Goal: Understand process/instructions: Learn how to perform a task or action

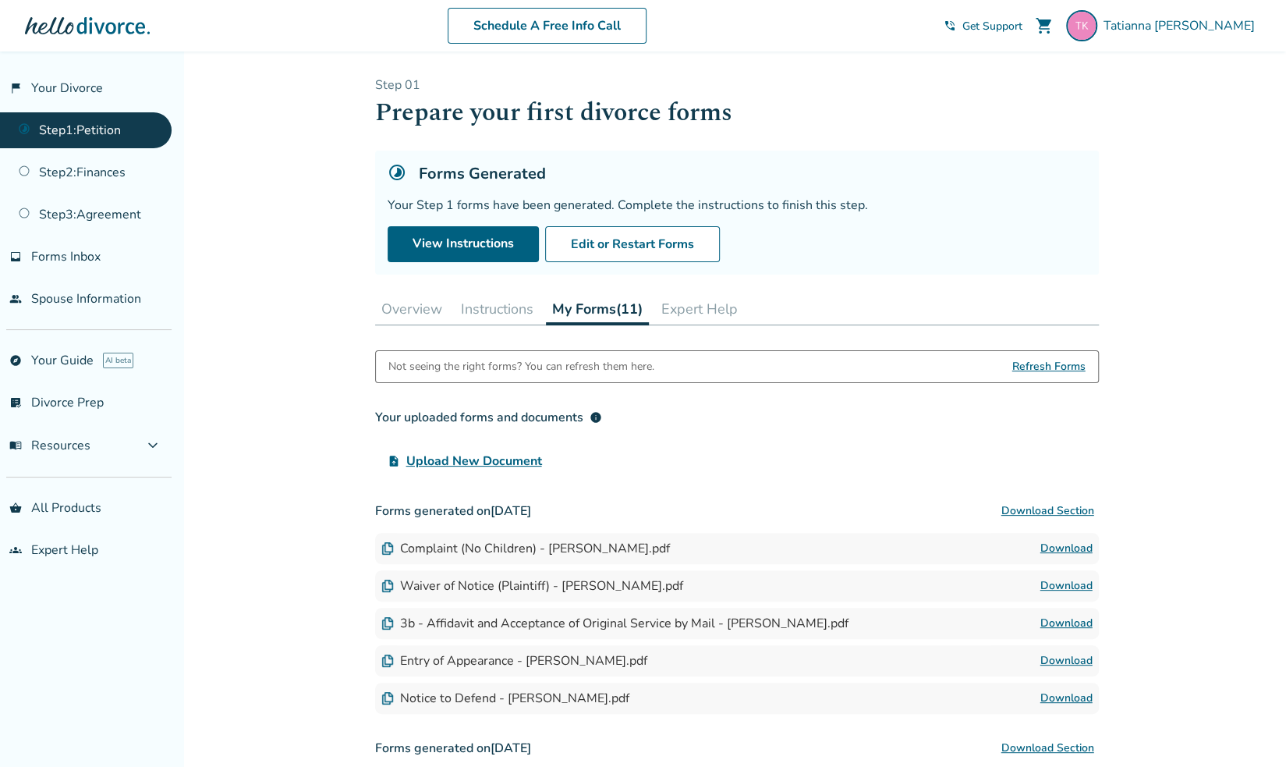
click at [463, 310] on button "Instructions" at bounding box center [497, 308] width 85 height 31
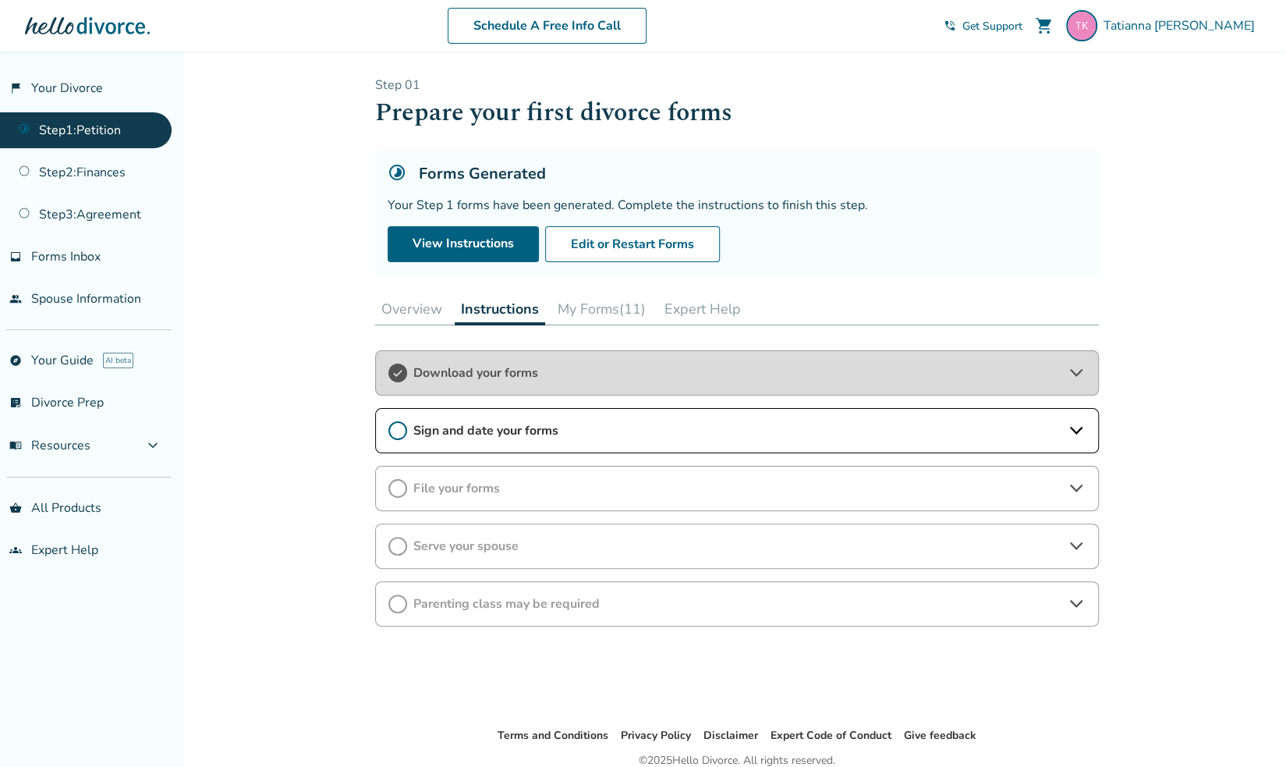
click at [457, 423] on span "Sign and date your forms" at bounding box center [737, 430] width 648 height 17
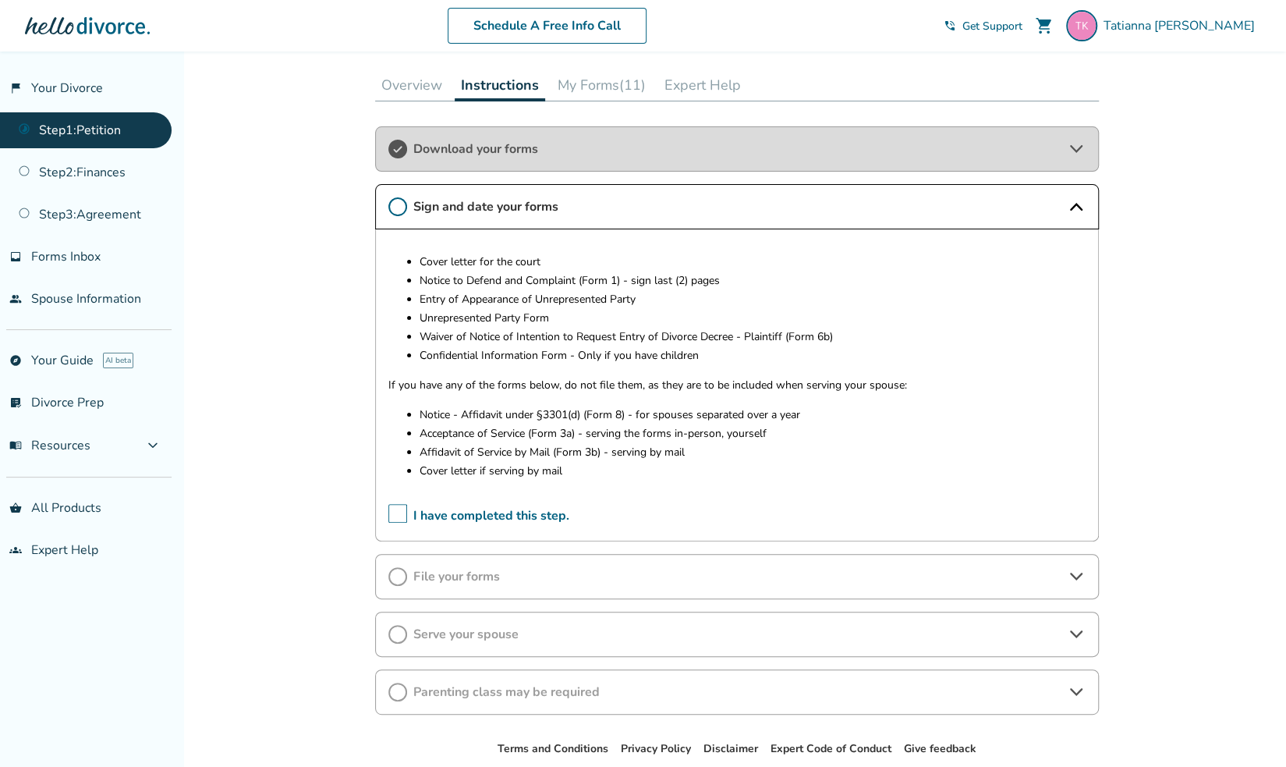
scroll to position [225, 0]
click at [545, 586] on div "File your forms" at bounding box center [737, 575] width 724 height 45
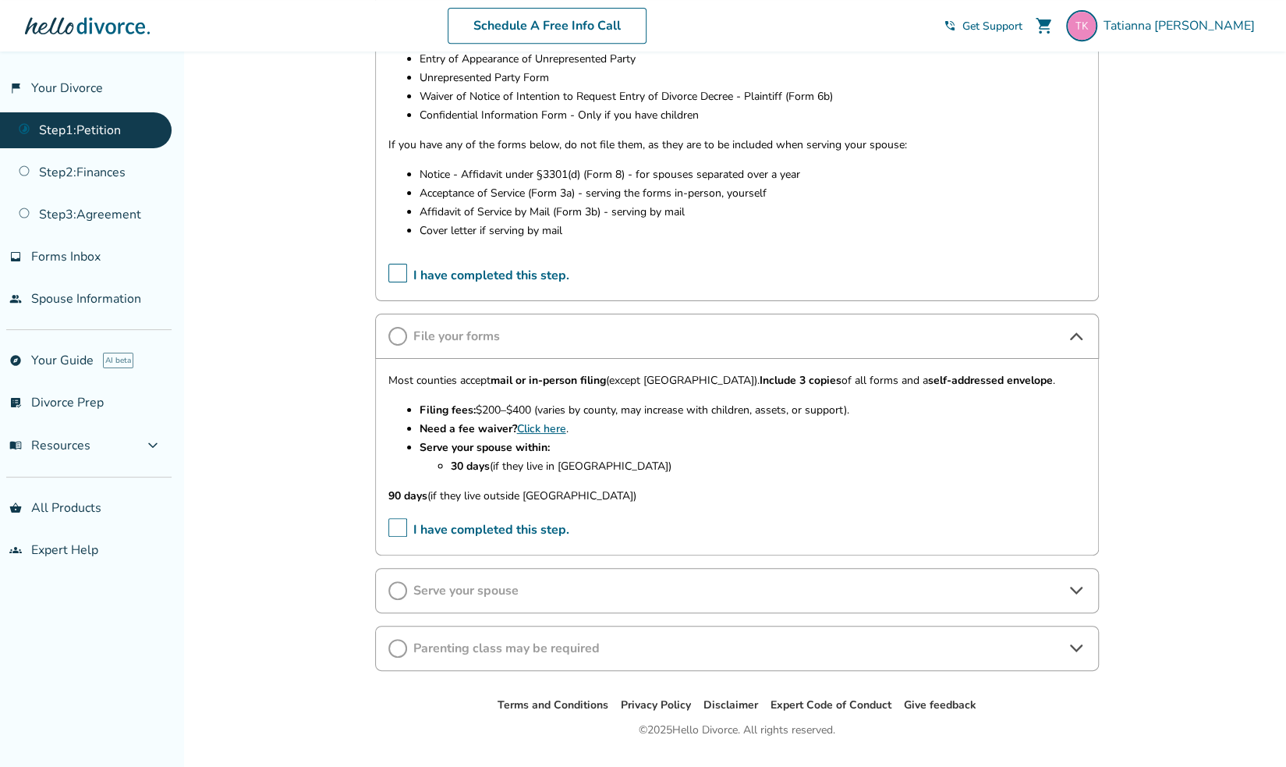
scroll to position [465, 0]
click at [506, 598] on div "Serve your spouse" at bounding box center [737, 589] width 724 height 45
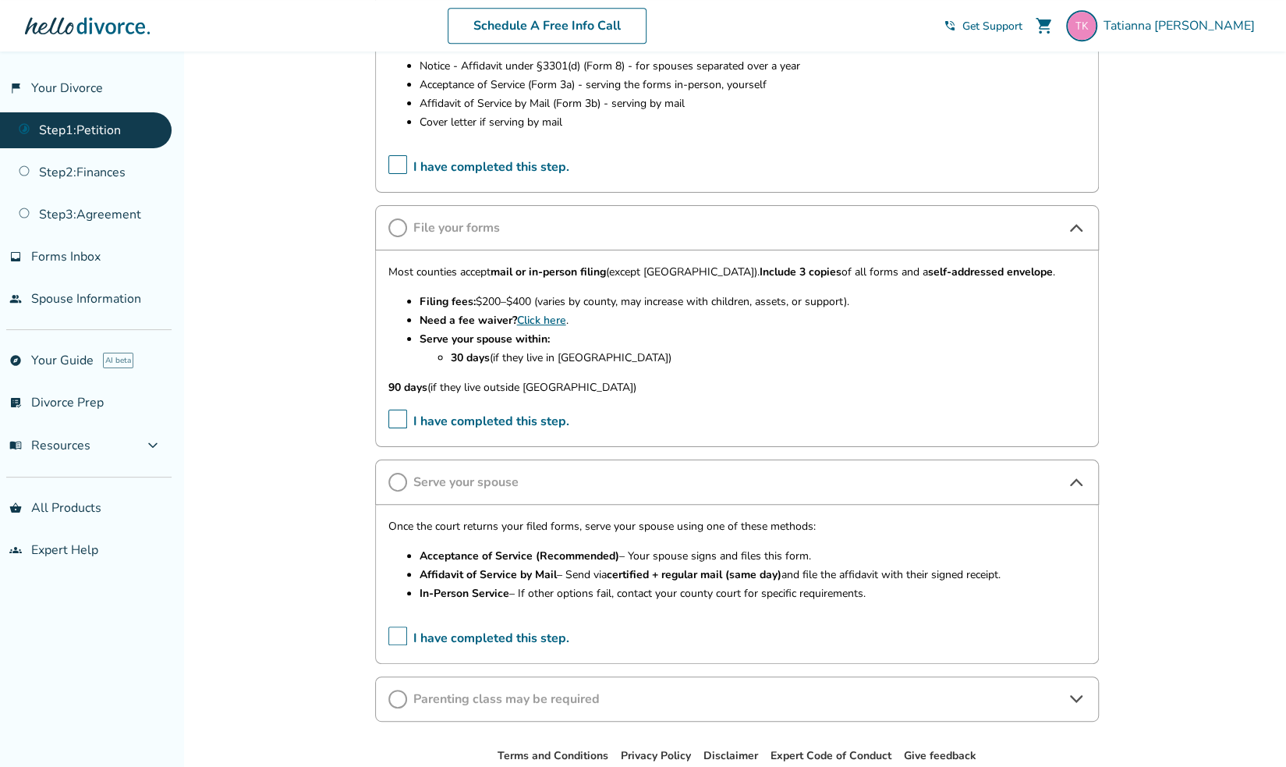
scroll to position [655, 0]
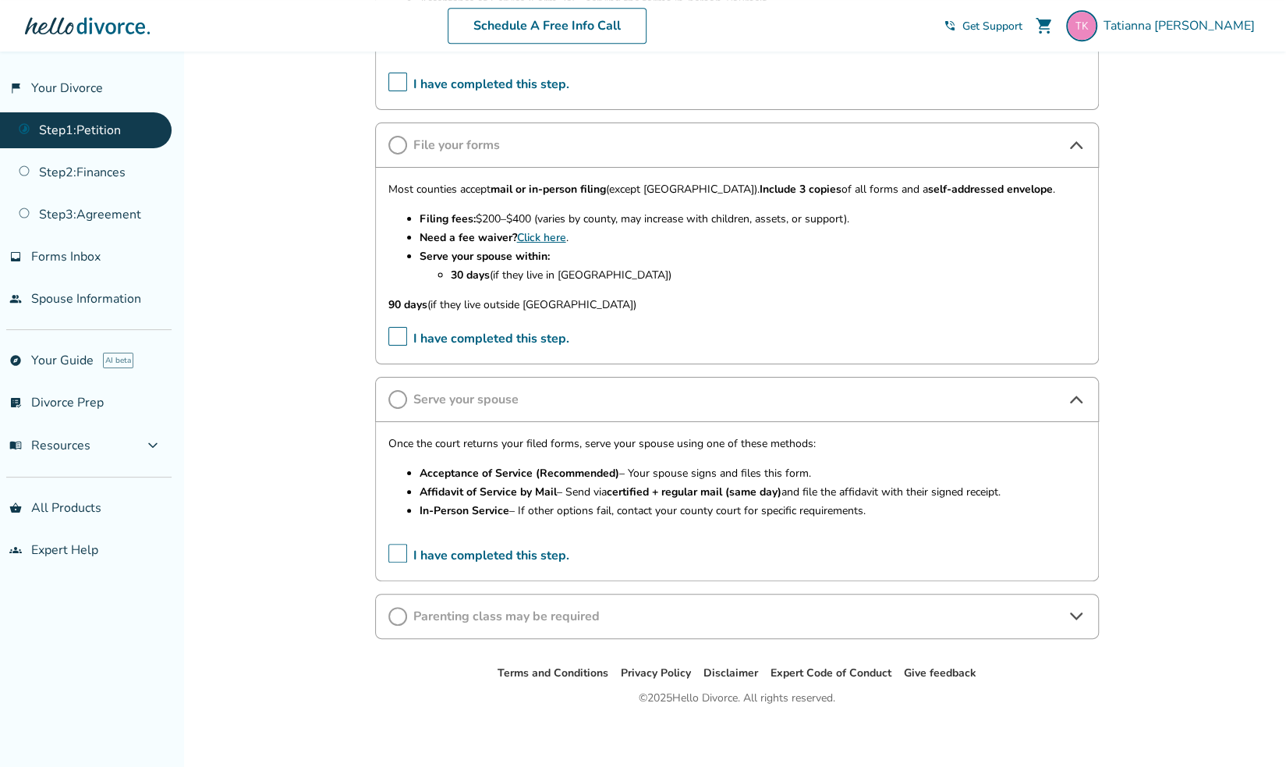
click at [495, 617] on span "Parenting class may be required" at bounding box center [737, 616] width 648 height 17
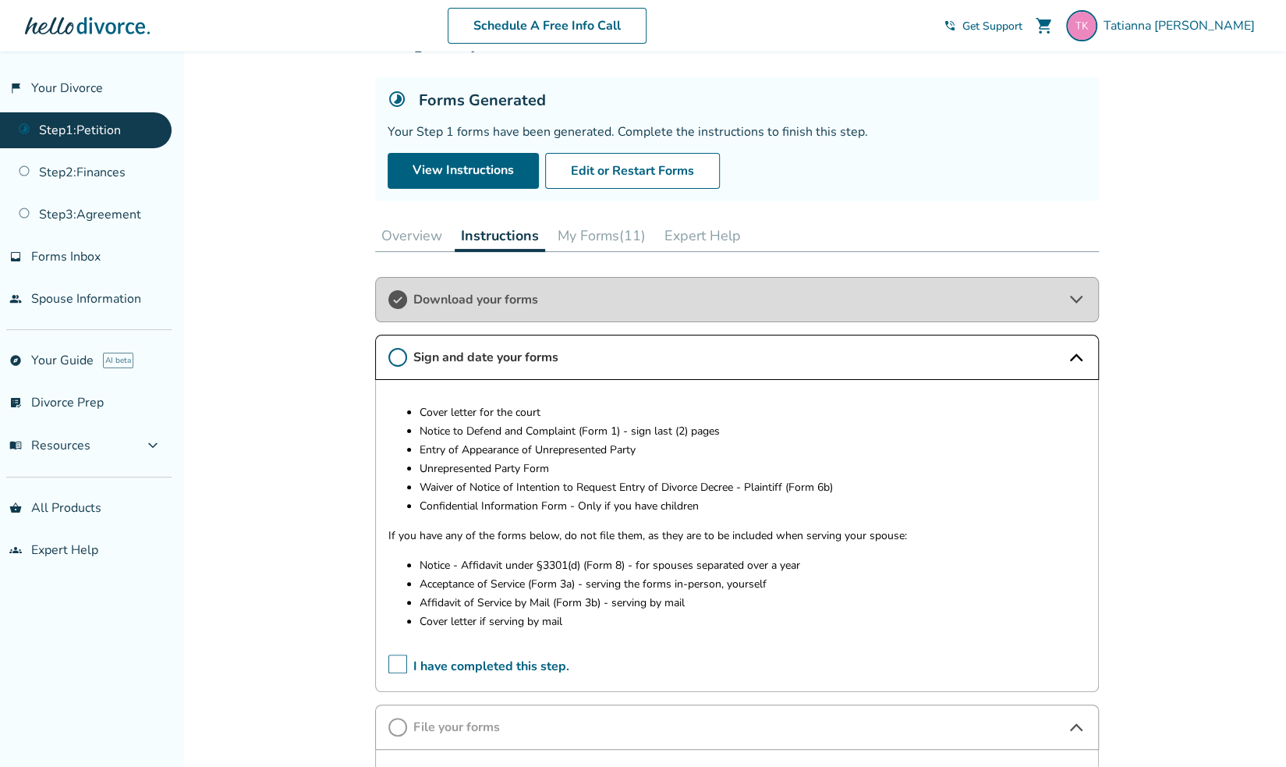
scroll to position [70, 0]
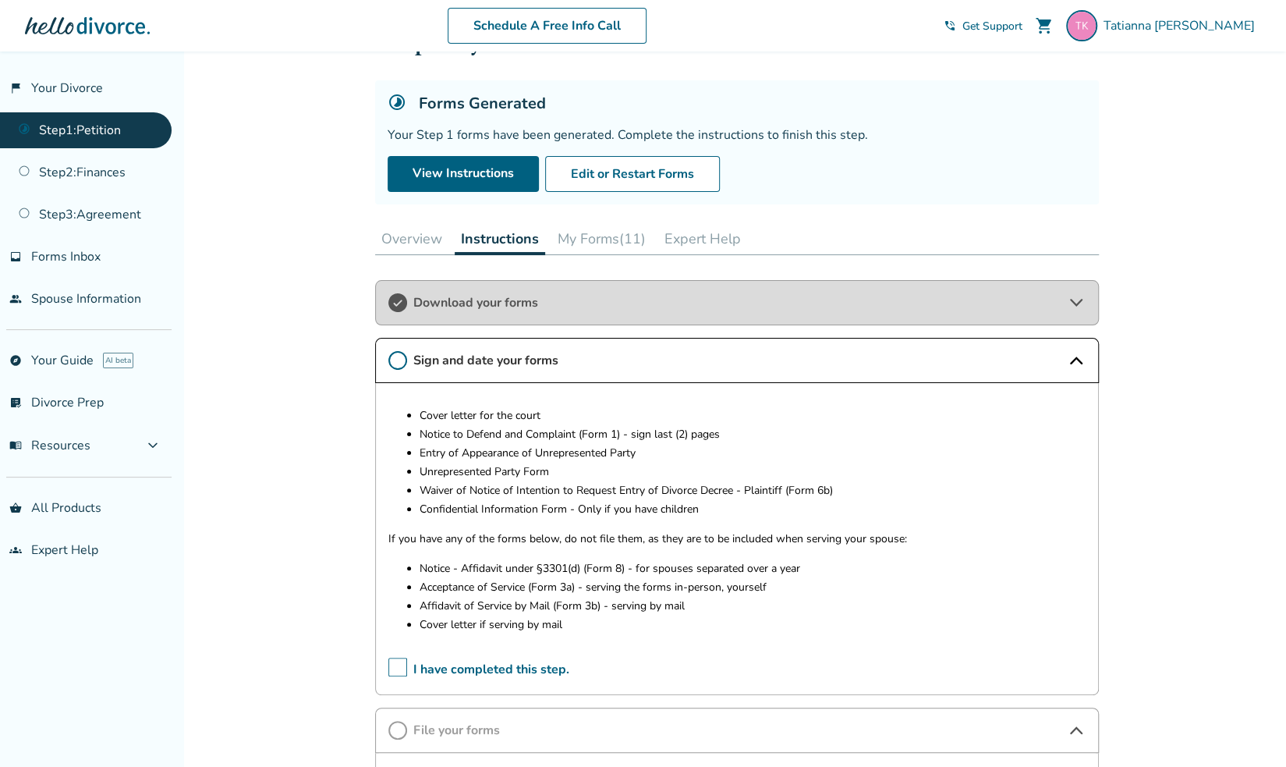
click at [729, 232] on button "Expert Help" at bounding box center [702, 238] width 89 height 31
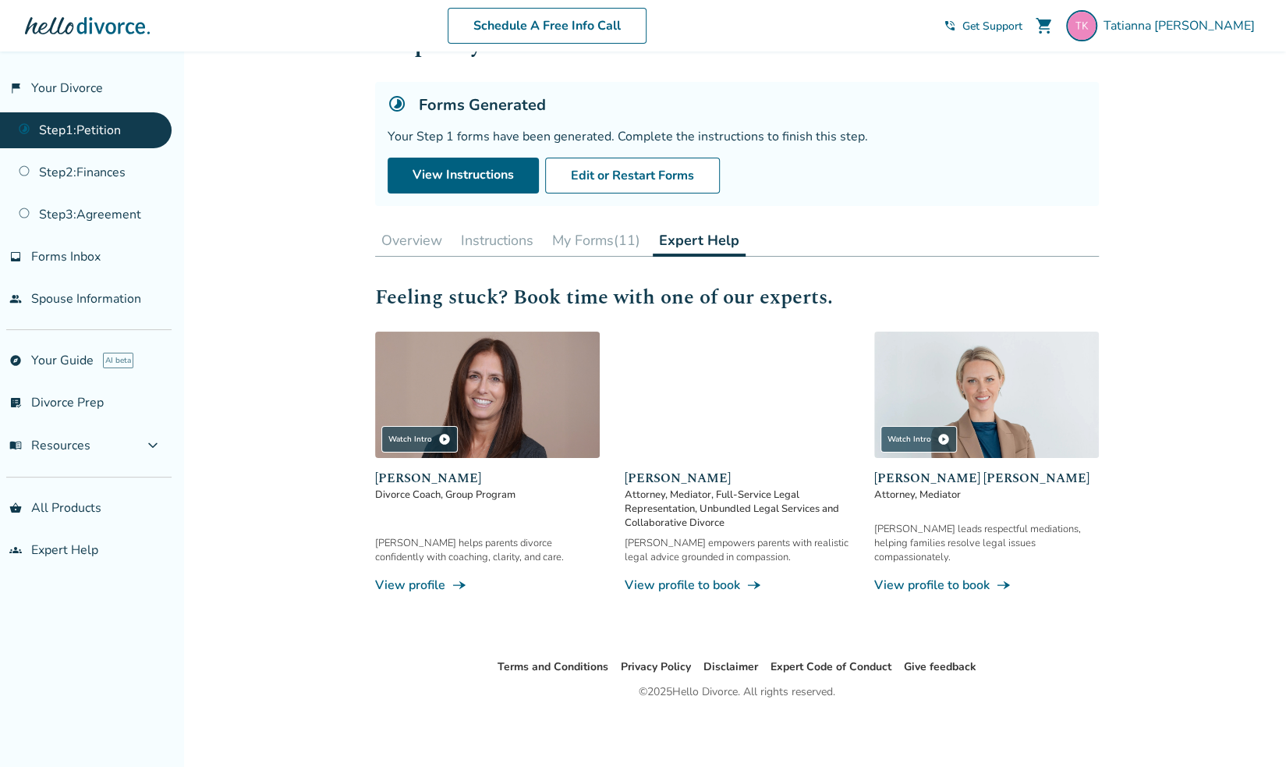
scroll to position [67, 0]
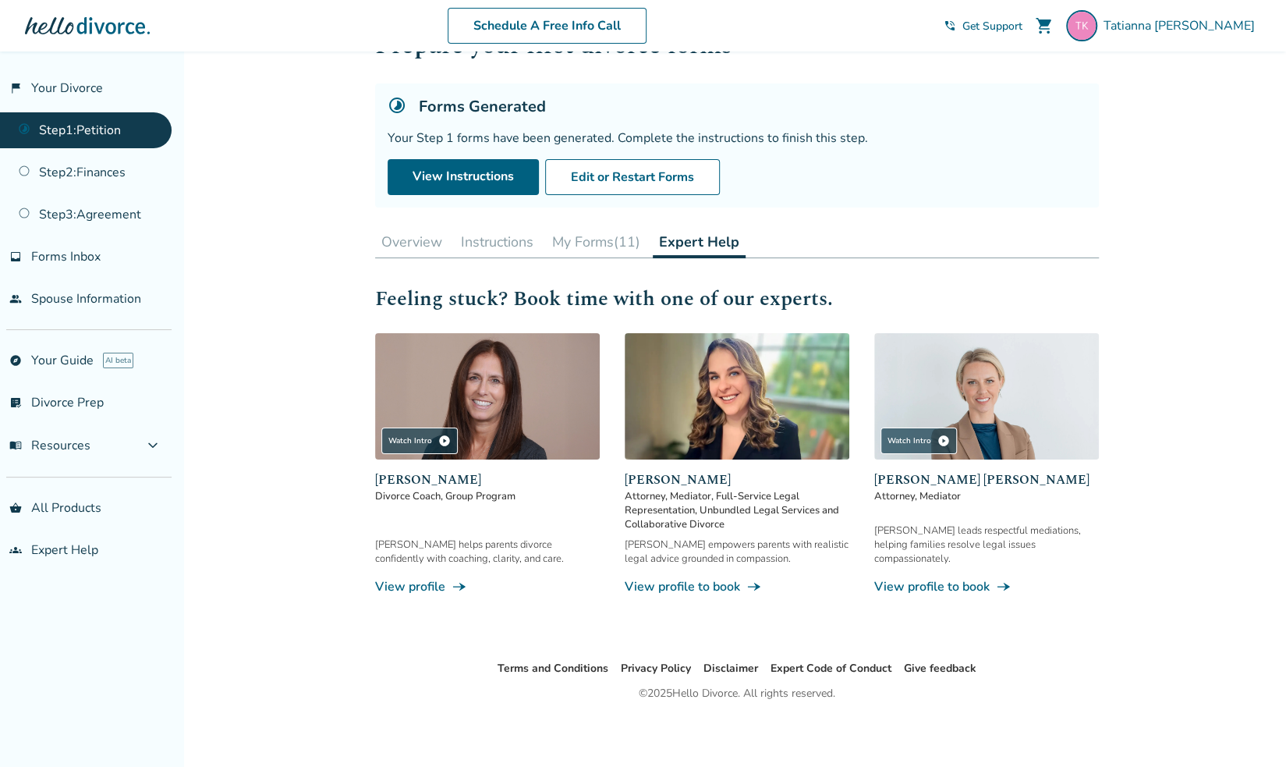
click at [587, 229] on button "My Forms (11)" at bounding box center [596, 241] width 101 height 31
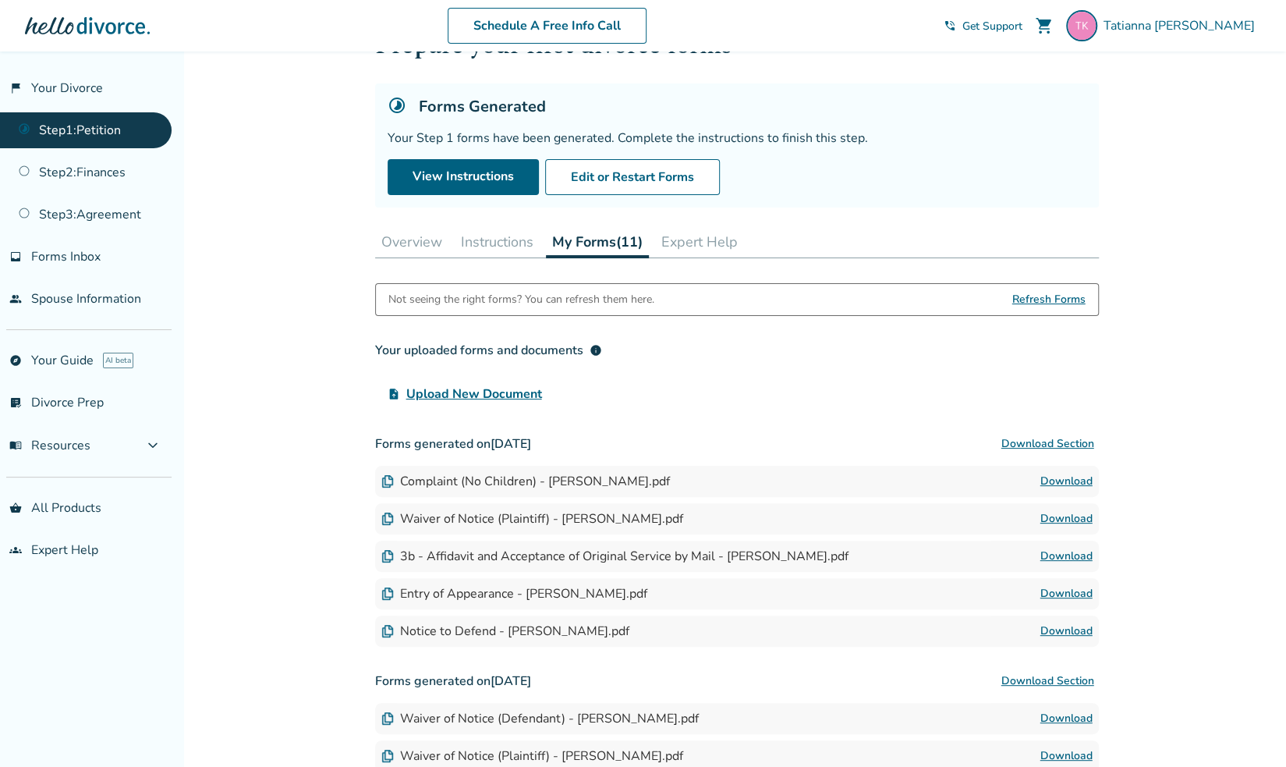
scroll to position [165, 0]
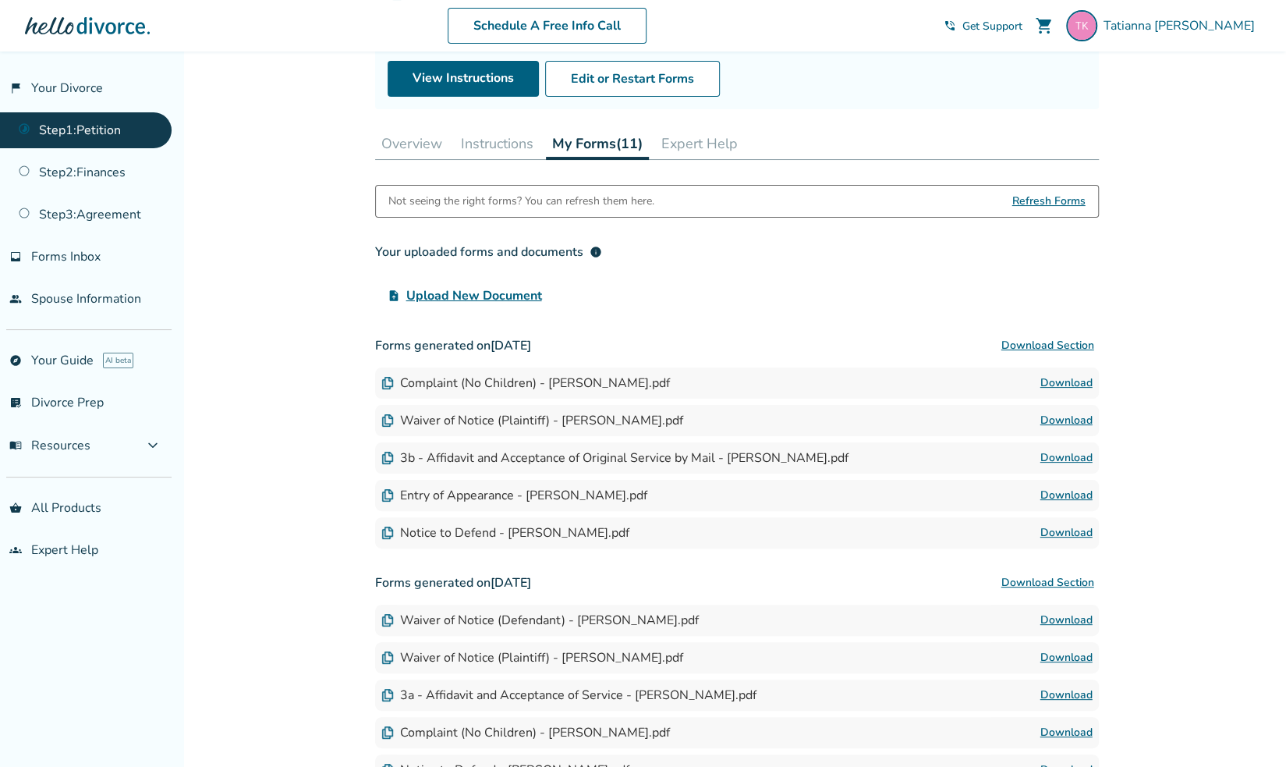
click at [1034, 348] on button "Download Section" at bounding box center [1048, 345] width 102 height 31
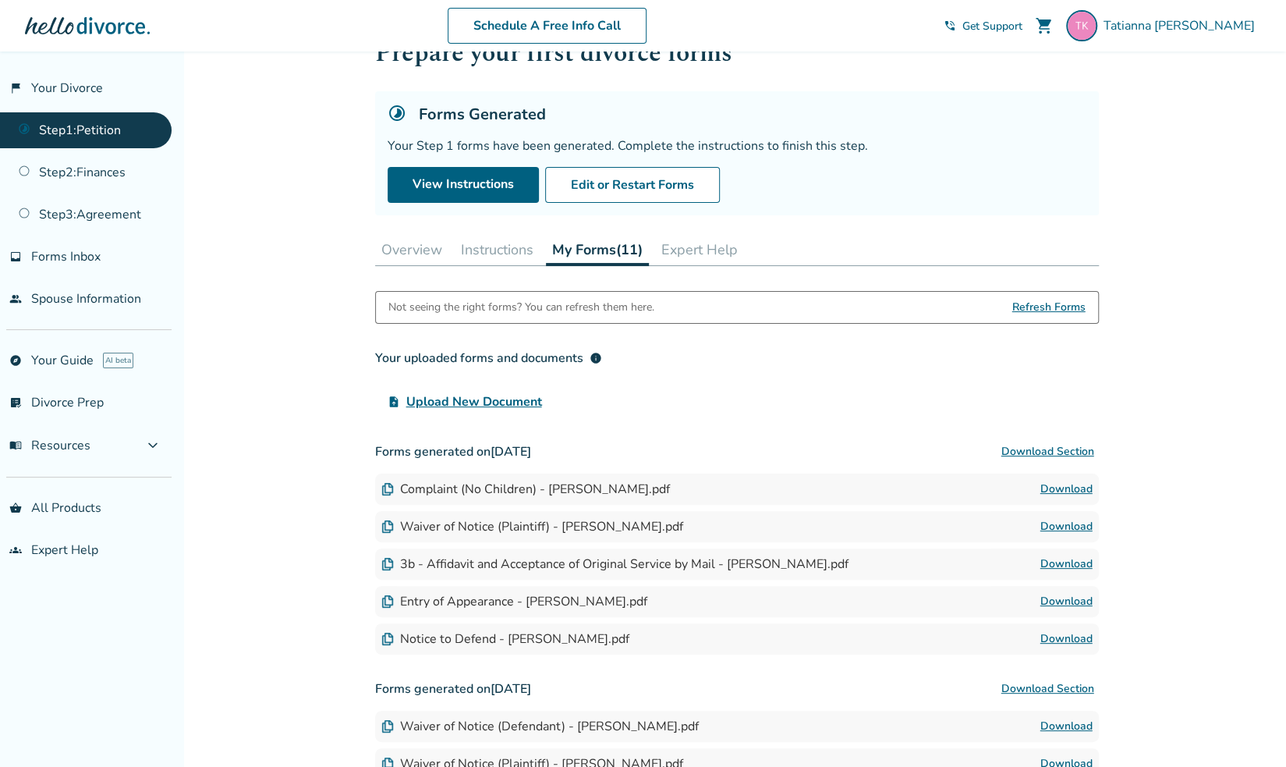
scroll to position [59, 0]
click at [415, 247] on button "Overview" at bounding box center [411, 250] width 73 height 31
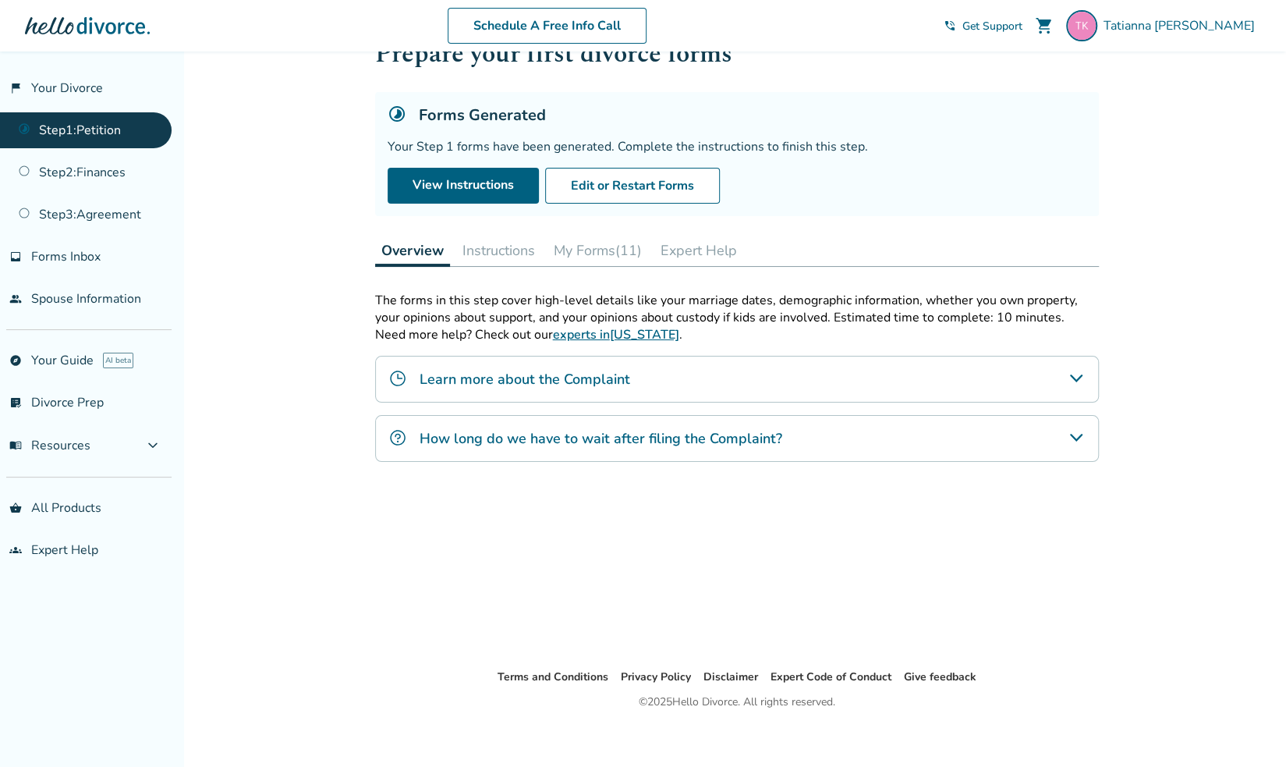
click at [490, 252] on button "Instructions" at bounding box center [498, 250] width 85 height 31
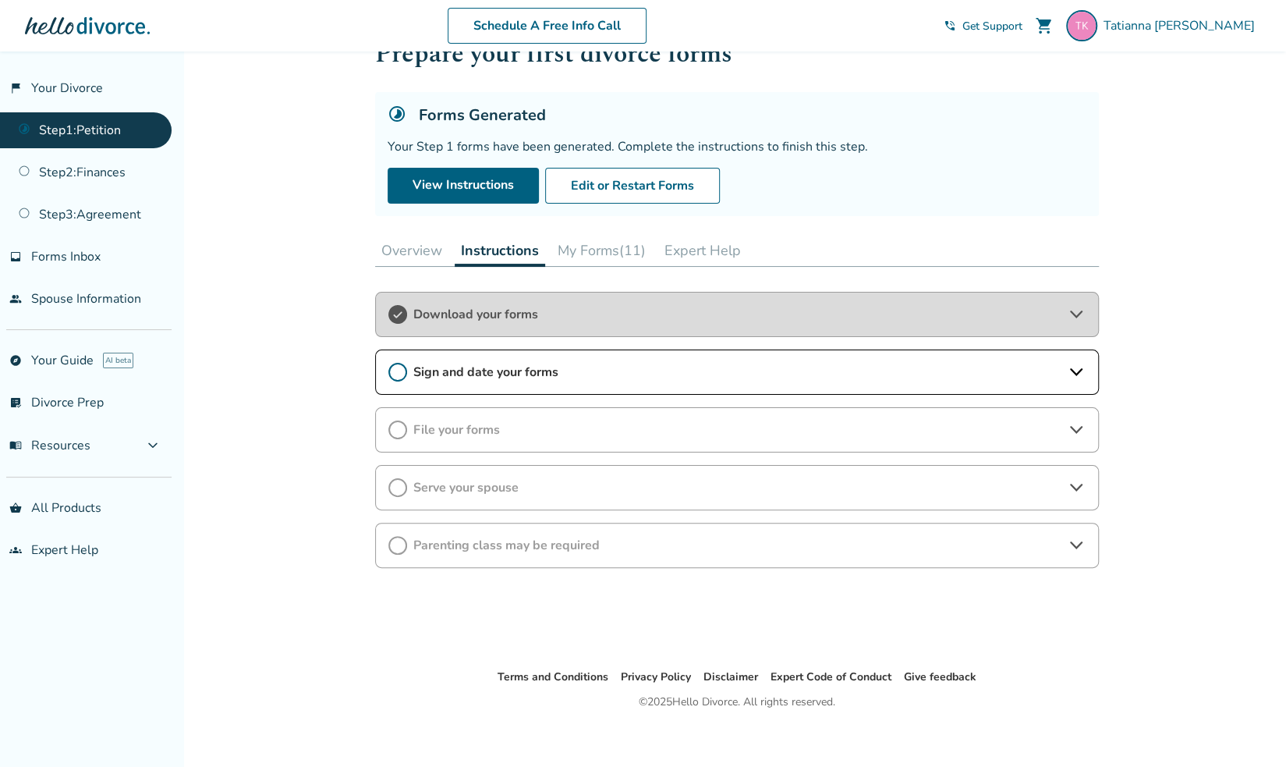
click at [476, 378] on div "Sign and date your forms" at bounding box center [737, 371] width 724 height 45
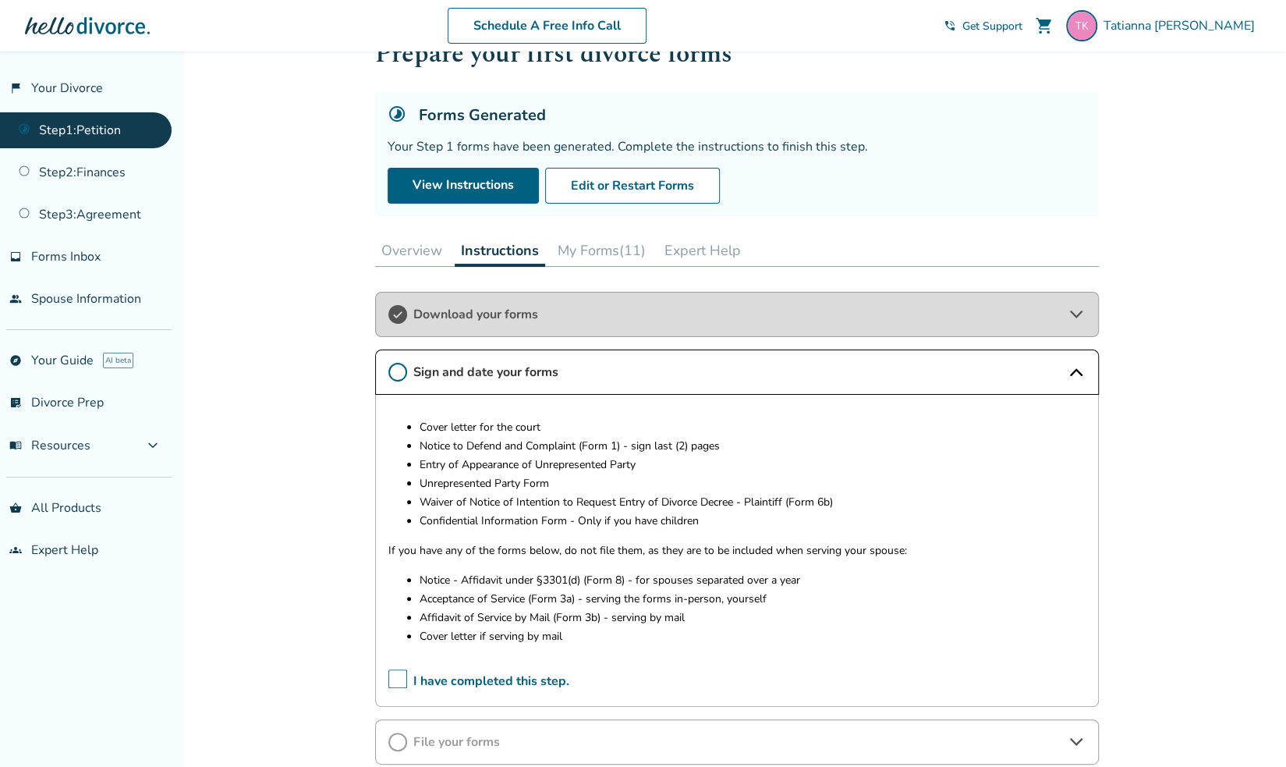
click at [580, 236] on button "My Forms (11)" at bounding box center [602, 250] width 101 height 31
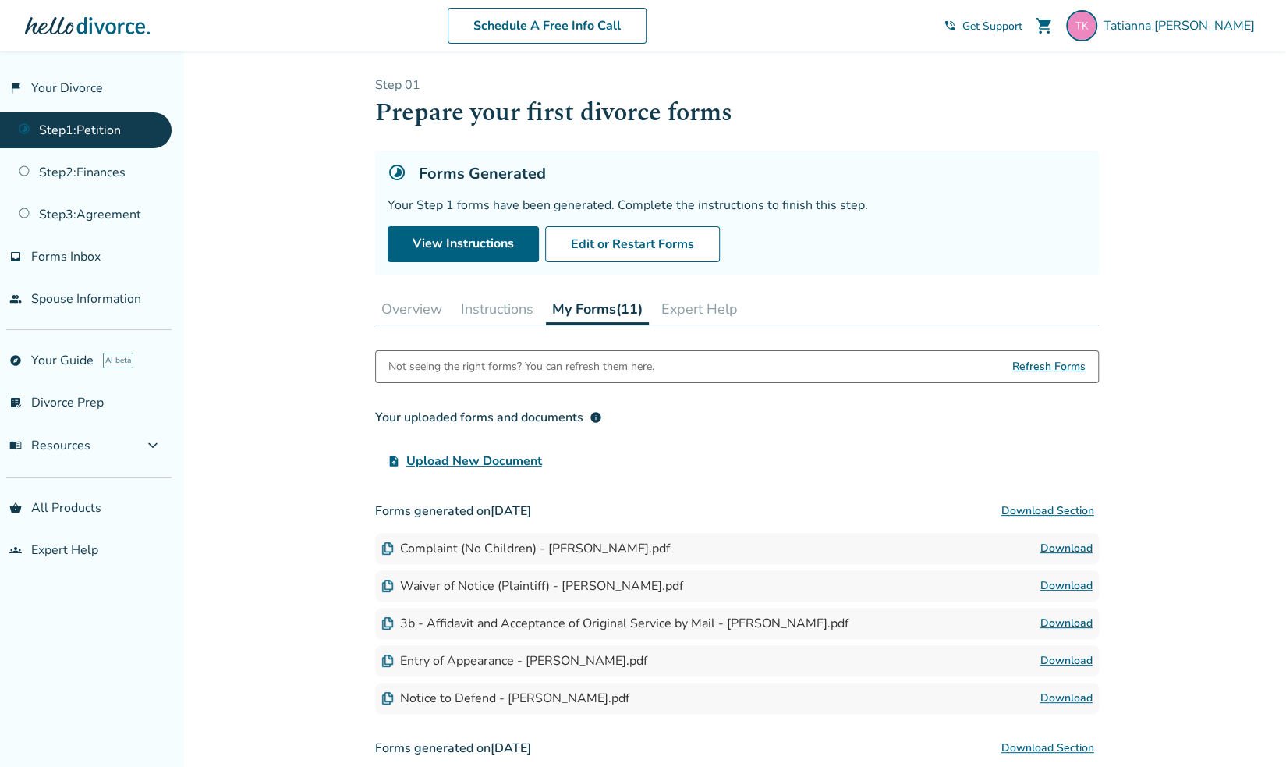
click at [484, 313] on button "Instructions" at bounding box center [497, 308] width 85 height 31
